Goal: Transaction & Acquisition: Purchase product/service

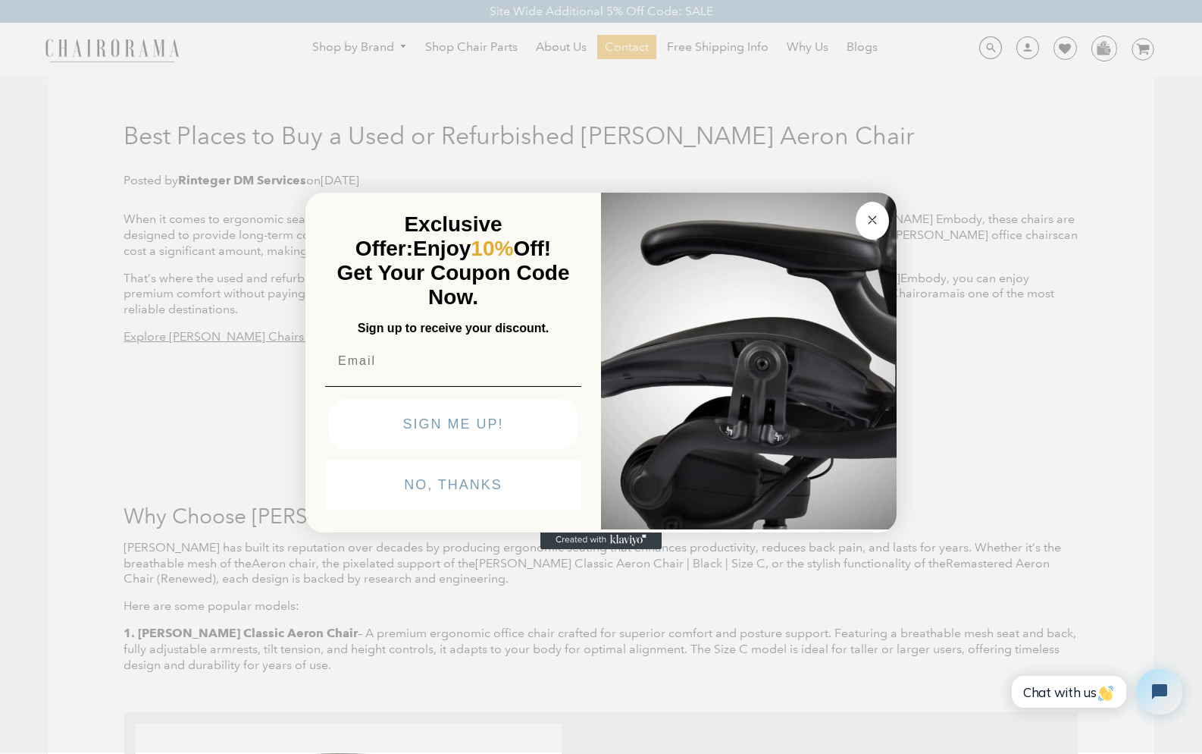
click at [872, 214] on circle "Close dialog" at bounding box center [872, 220] width 17 height 17
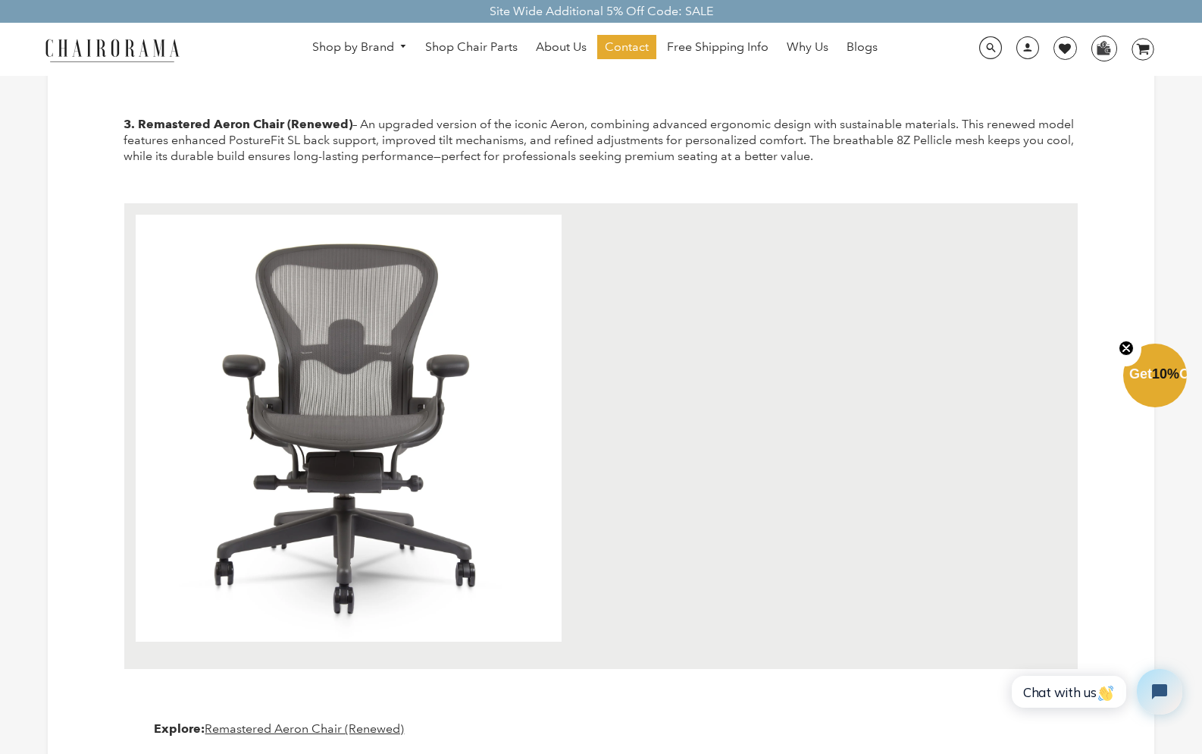
scroll to position [1594, 0]
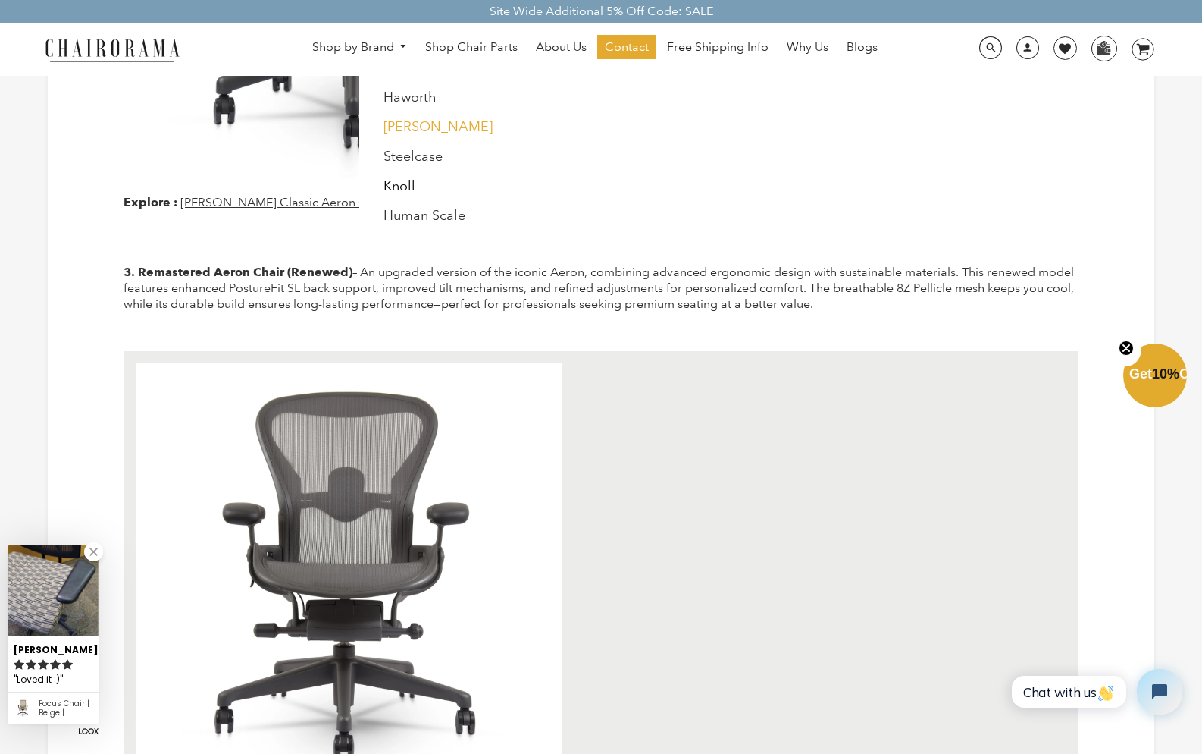
click at [432, 127] on link "[PERSON_NAME]" at bounding box center [438, 126] width 109 height 17
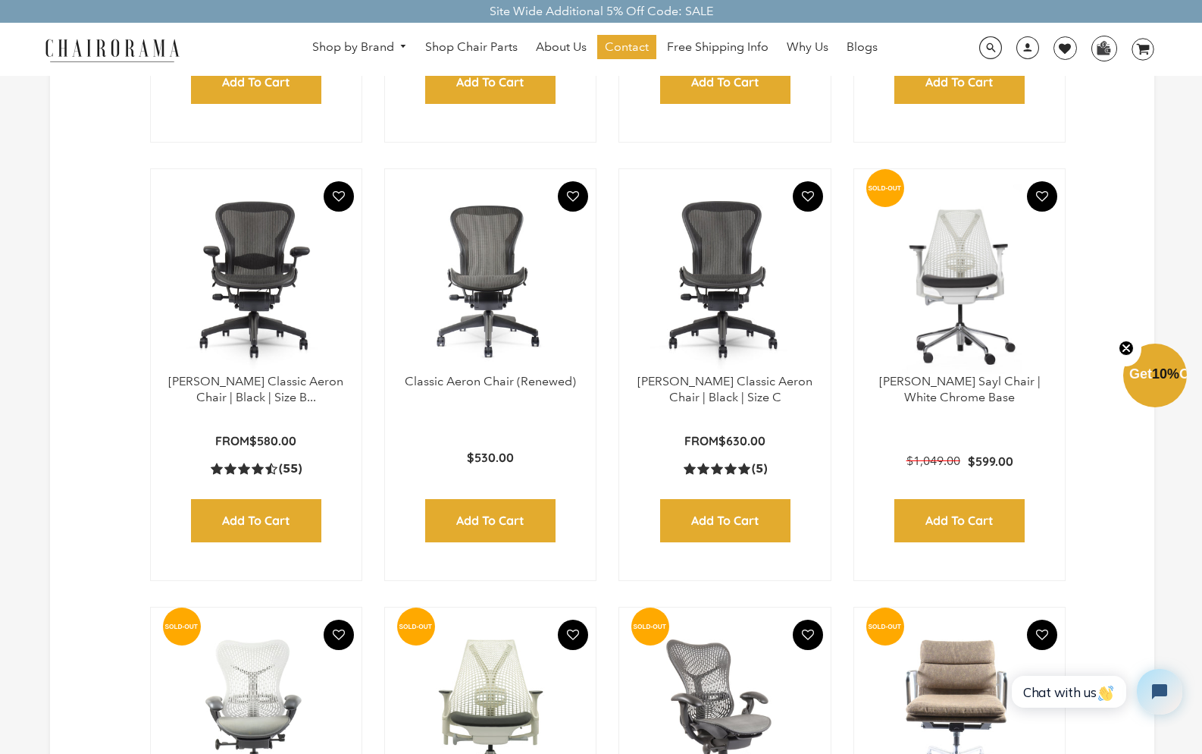
scroll to position [767, 0]
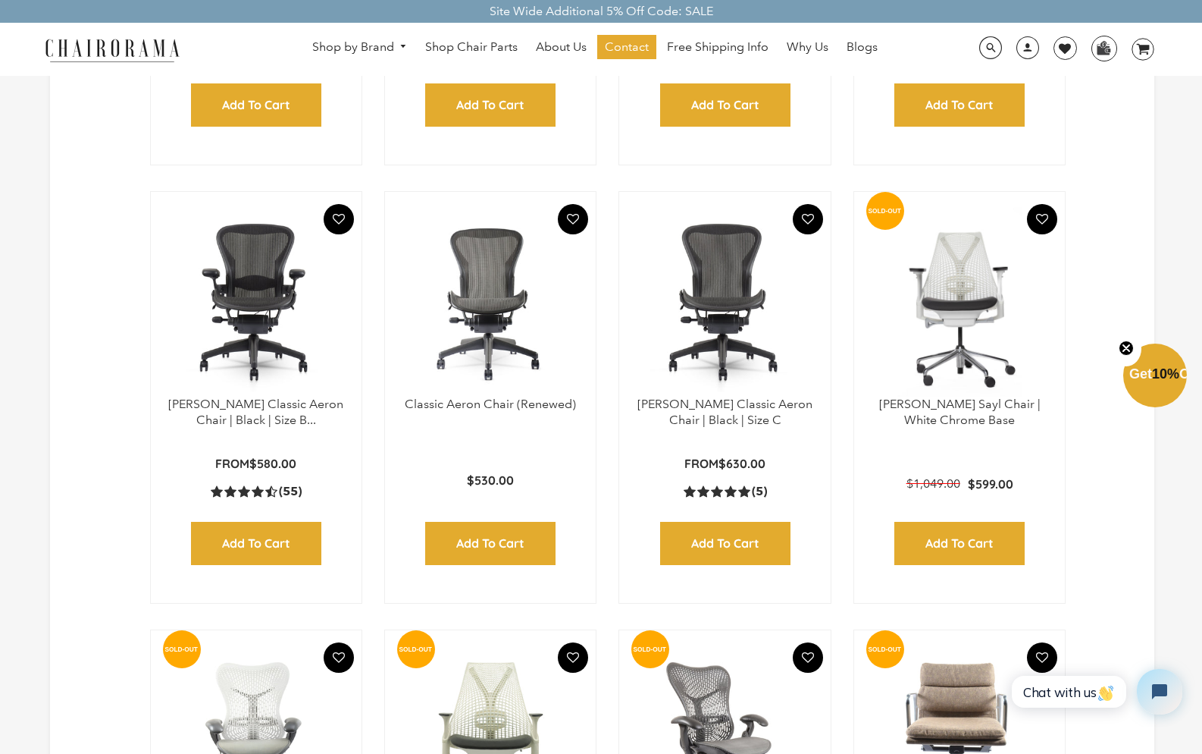
click at [253, 308] on img at bounding box center [256, 302] width 180 height 190
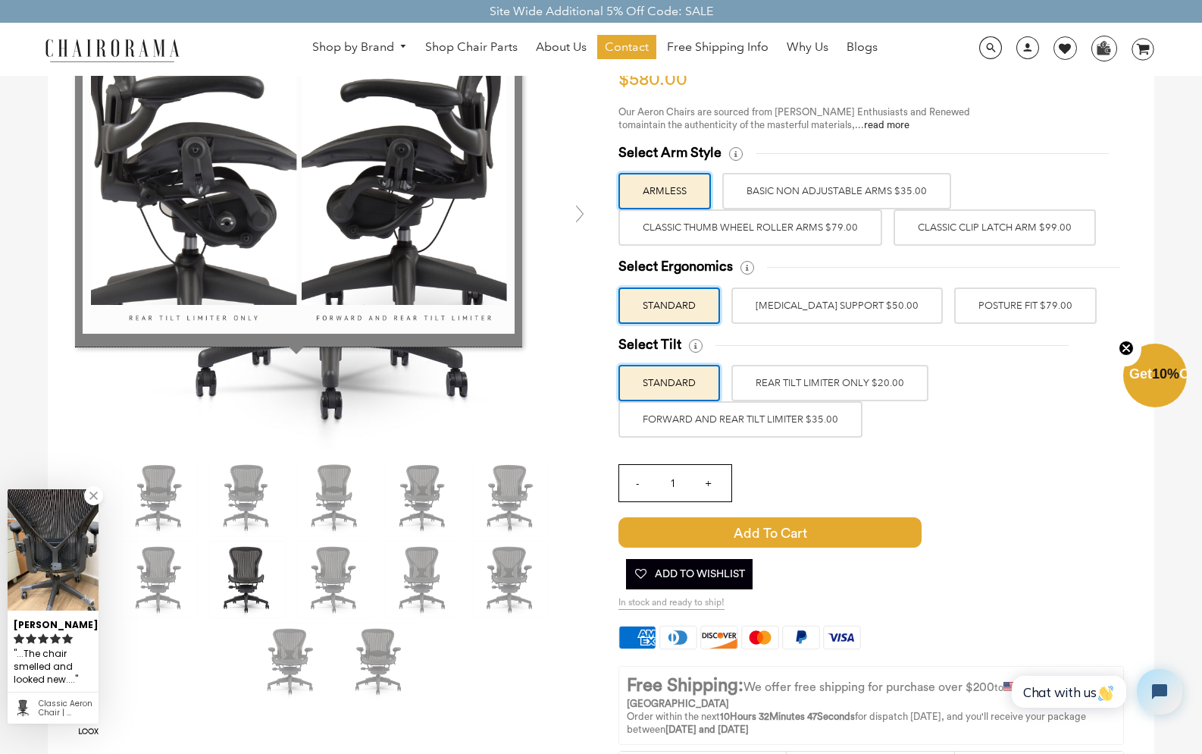
scroll to position [151, 0]
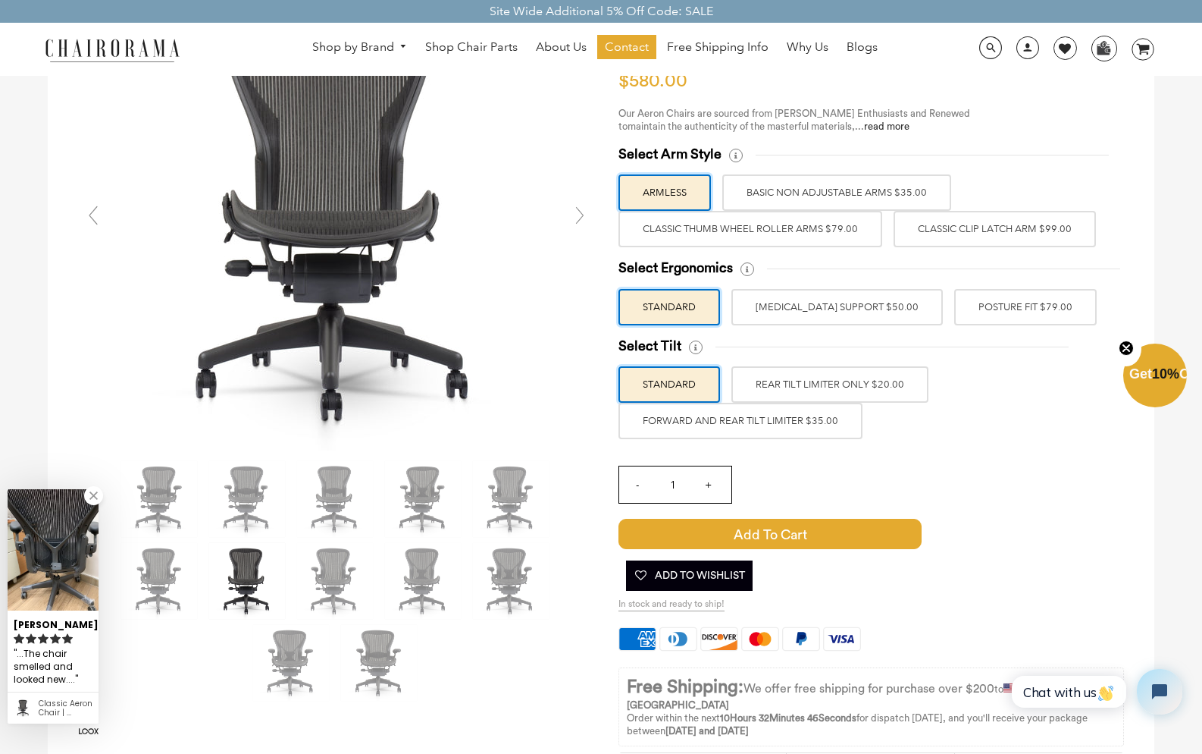
click at [971, 303] on label "POSTURE FIT $79.00" at bounding box center [1026, 307] width 143 height 36
click at [0, 0] on input "POSTURE FIT $79.00" at bounding box center [0, 0] width 0 height 0
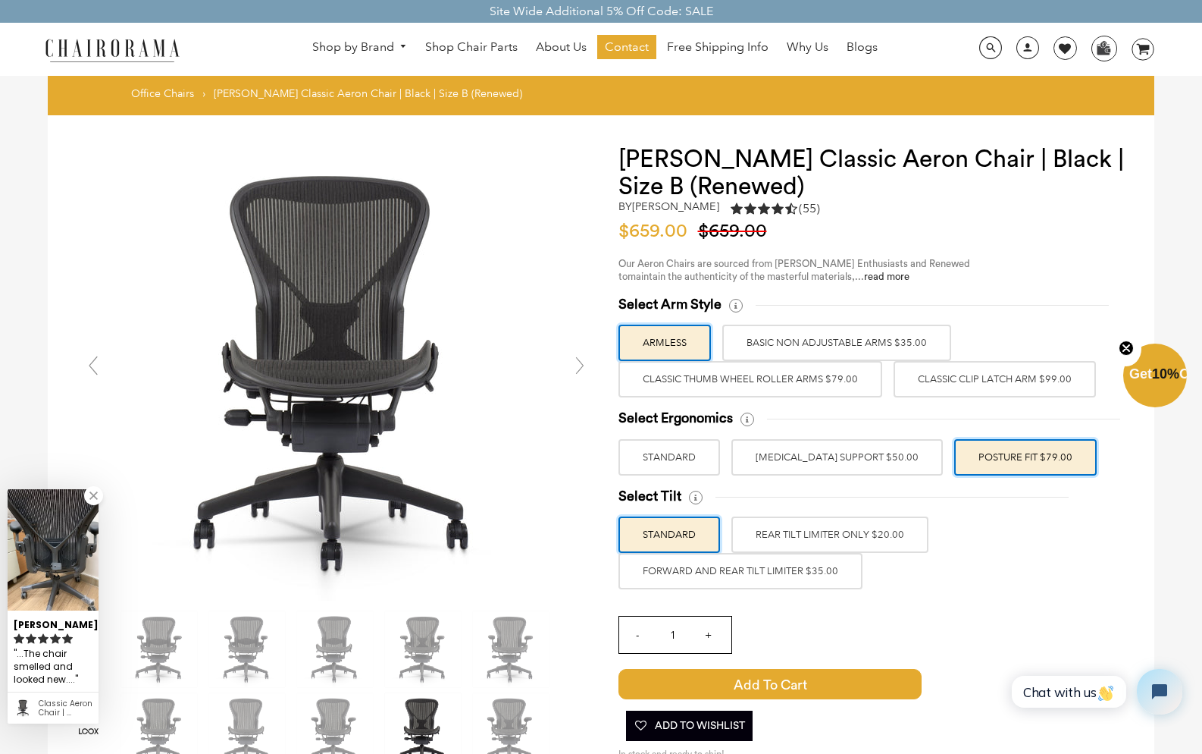
scroll to position [0, 0]
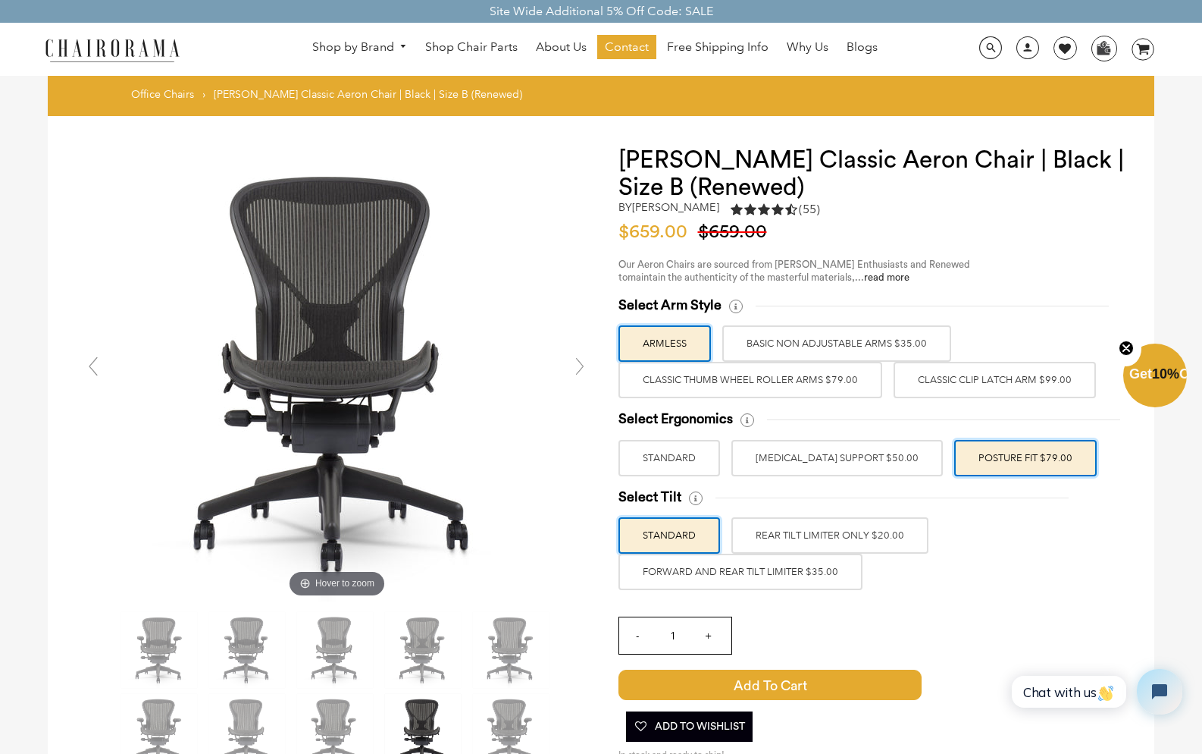
click at [876, 340] on label "BASIC NON ADJUSTABLE ARMS $35.00" at bounding box center [837, 343] width 229 height 36
click at [0, 0] on input "BASIC NON ADJUSTABLE ARMS $35.00" at bounding box center [0, 0] width 0 height 0
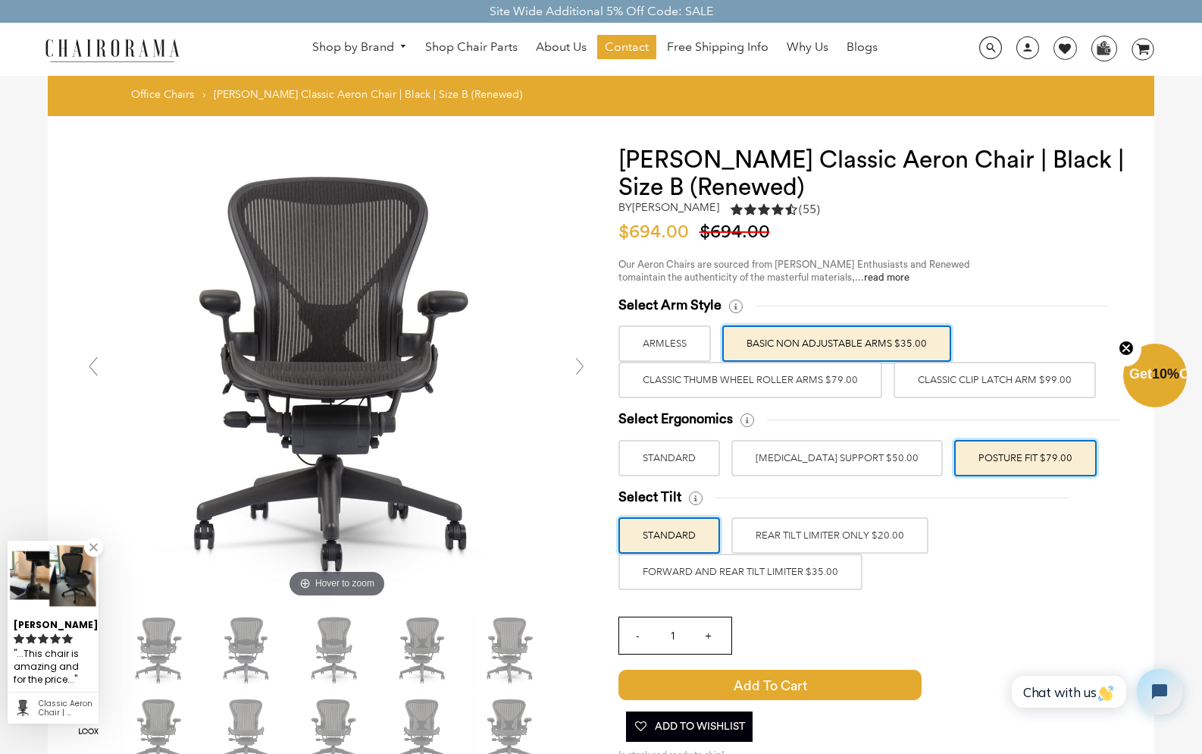
click at [760, 383] on label "Classic Thumb Wheel Roller Arms $79.00" at bounding box center [751, 380] width 264 height 36
click at [0, 0] on input "Classic Thumb Wheel Roller Arms $79.00" at bounding box center [0, 0] width 0 height 0
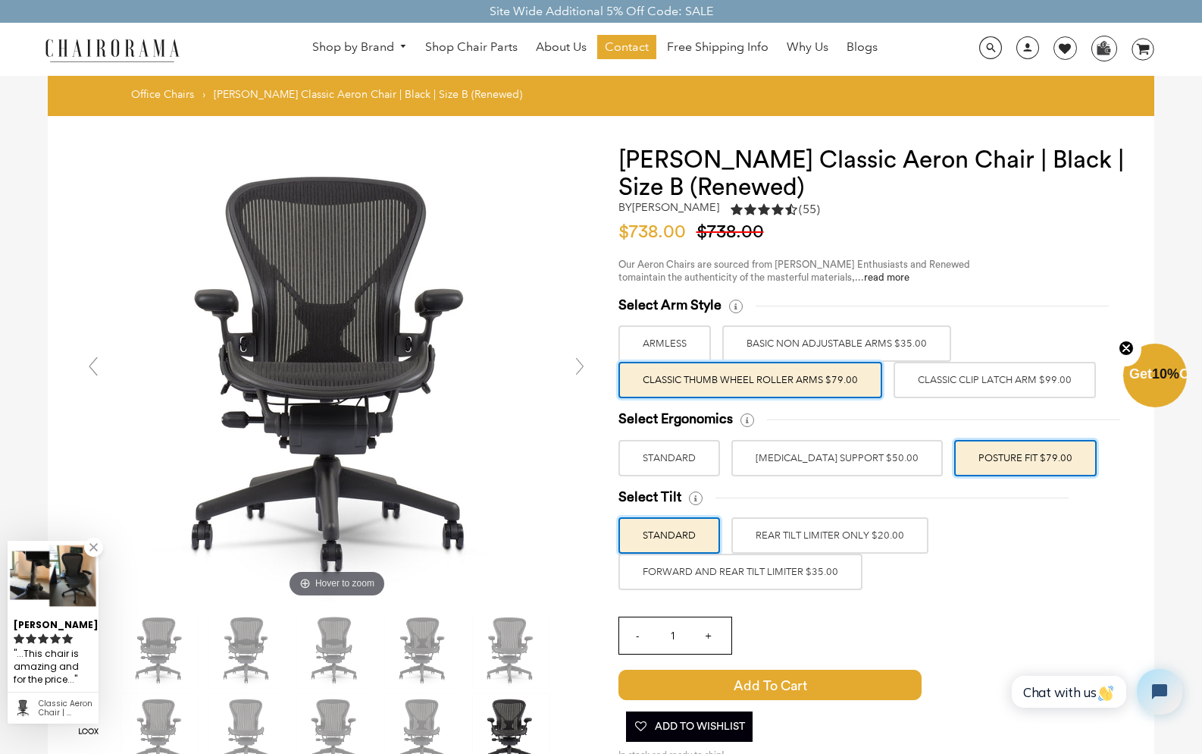
click at [986, 376] on label "Classic Clip Latch Arm $99.00" at bounding box center [995, 380] width 202 height 36
click at [0, 0] on input "Classic Clip Latch Arm $99.00" at bounding box center [0, 0] width 0 height 0
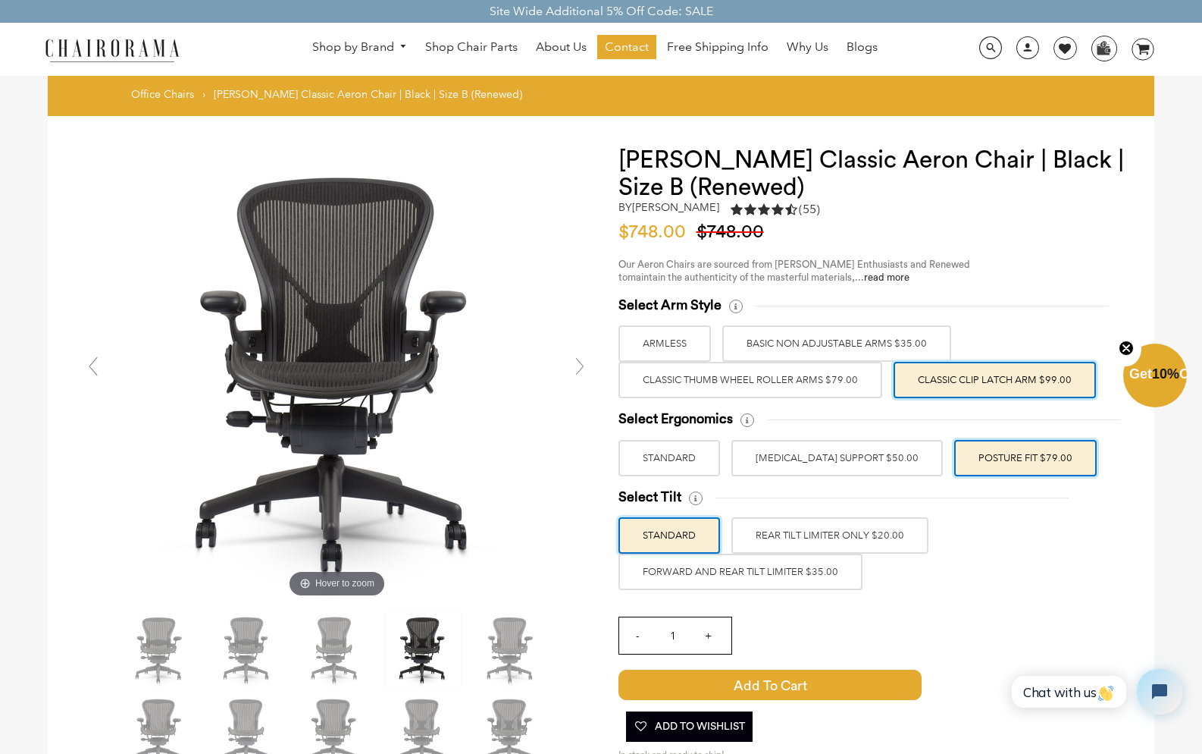
click at [801, 377] on label "Classic Thumb Wheel Roller Arms $79.00" at bounding box center [751, 380] width 264 height 36
click at [0, 0] on input "Classic Thumb Wheel Roller Arms $79.00" at bounding box center [0, 0] width 0 height 0
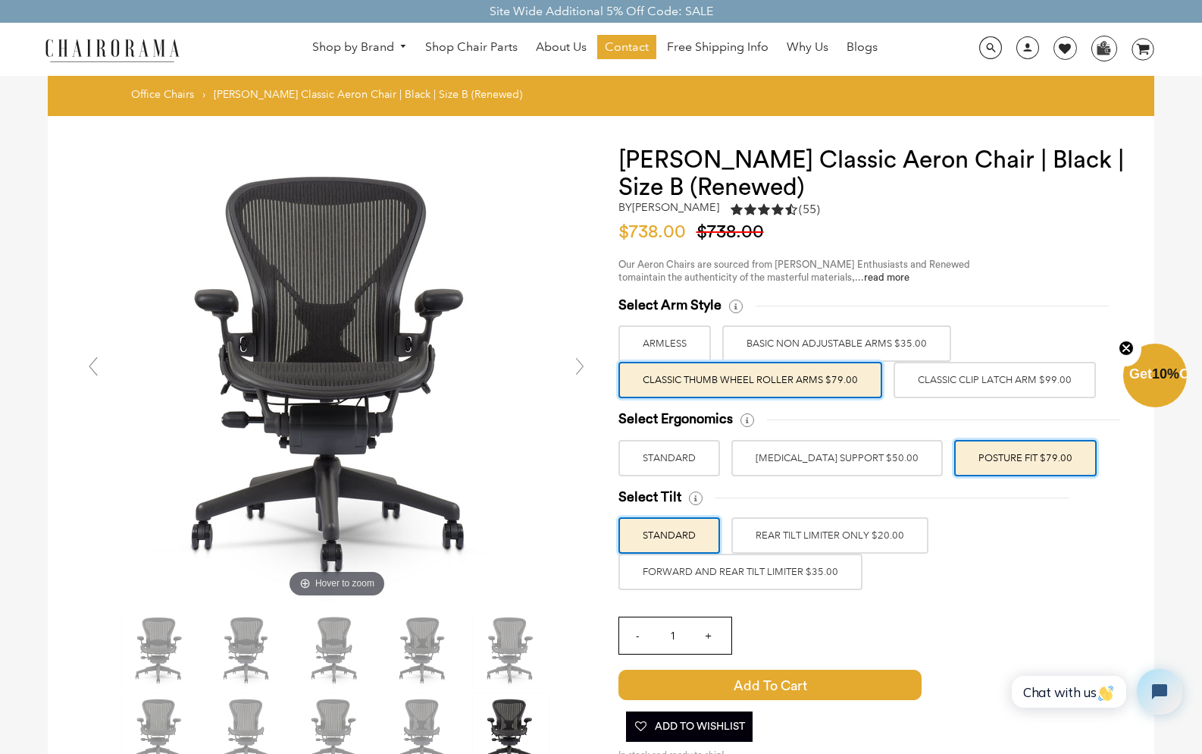
click at [958, 375] on label "Classic Clip Latch Arm $99.00" at bounding box center [995, 380] width 202 height 36
click at [0, 0] on input "Classic Clip Latch Arm $99.00" at bounding box center [0, 0] width 0 height 0
